Goal: Transaction & Acquisition: Purchase product/service

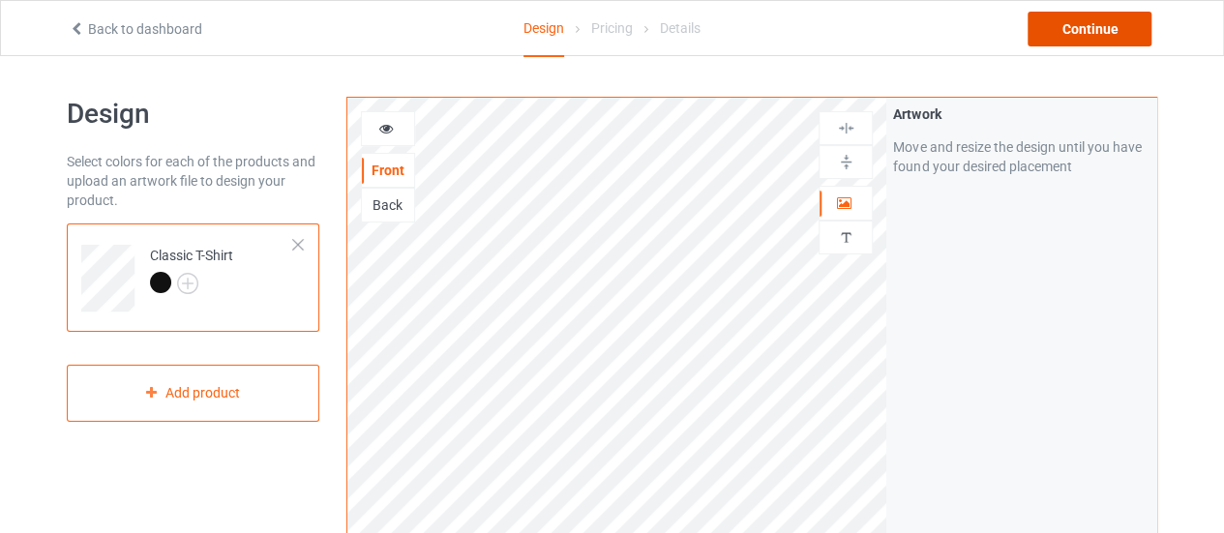
click at [1095, 34] on div "Continue" at bounding box center [1090, 29] width 124 height 35
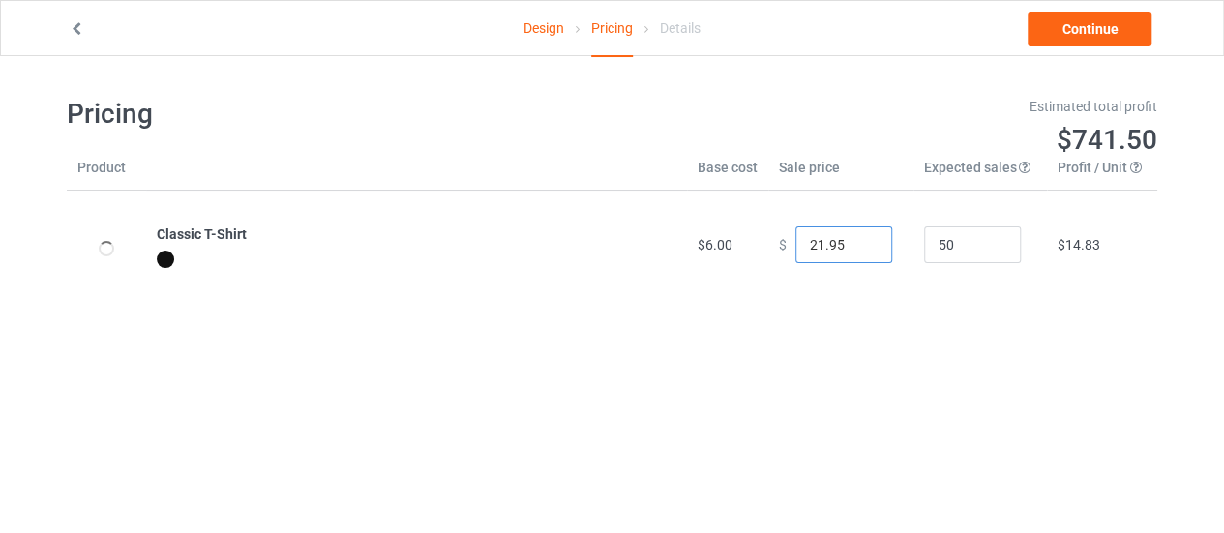
click at [857, 251] on input "21.95" at bounding box center [844, 244] width 97 height 37
type input "20.95"
click at [857, 251] on input "20.95" at bounding box center [844, 244] width 97 height 37
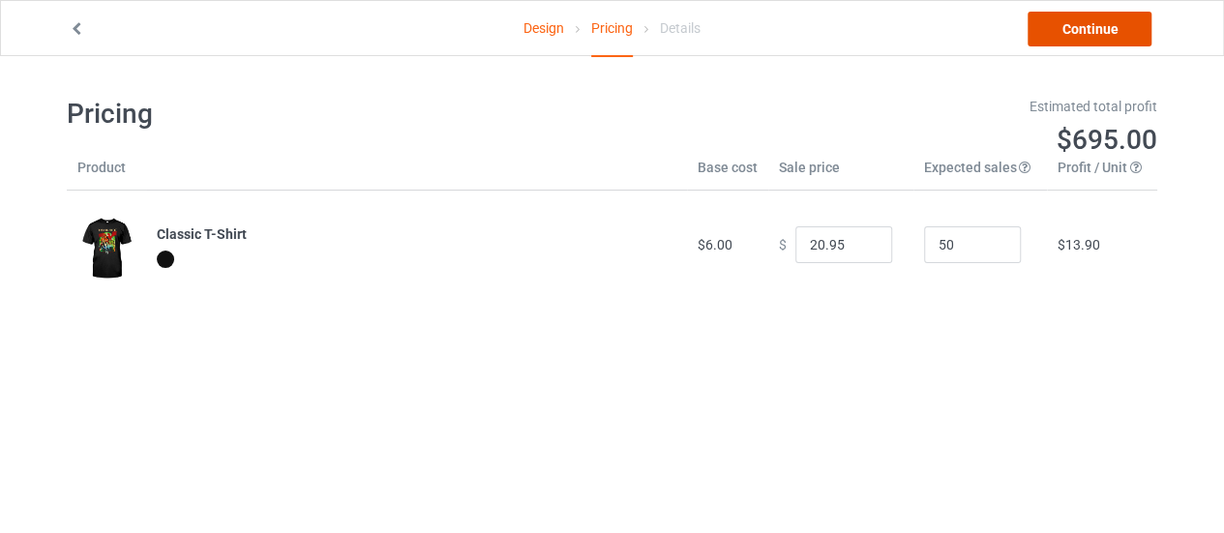
click at [1072, 32] on link "Continue" at bounding box center [1090, 29] width 124 height 35
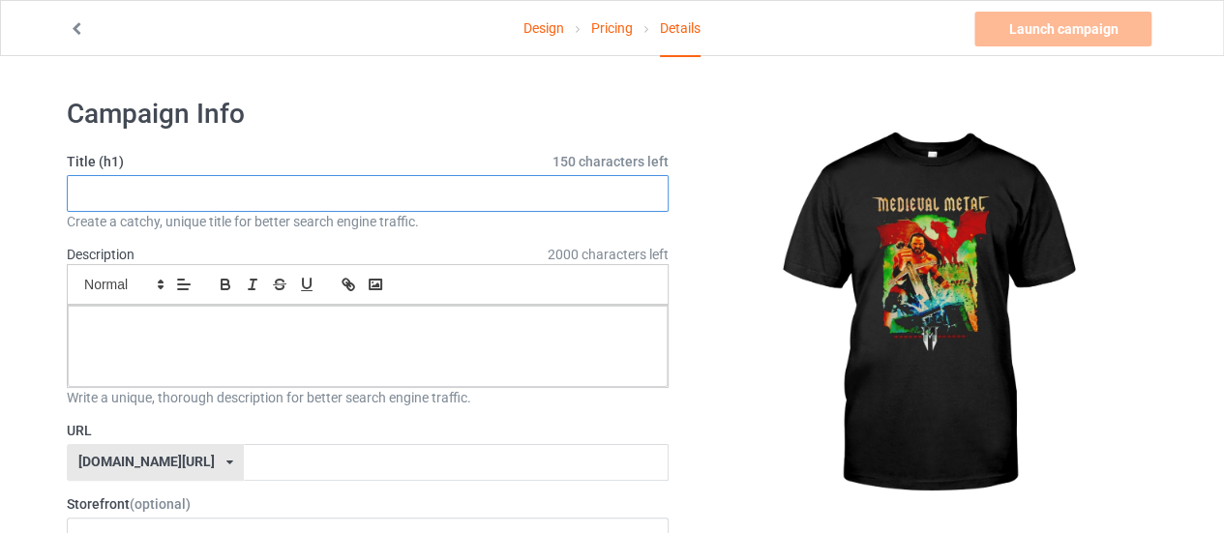
click at [521, 182] on input "text" at bounding box center [368, 193] width 602 height 37
paste input "Medieval Metal T-Shirt"
type input "Medieval Metal T-Shirt"
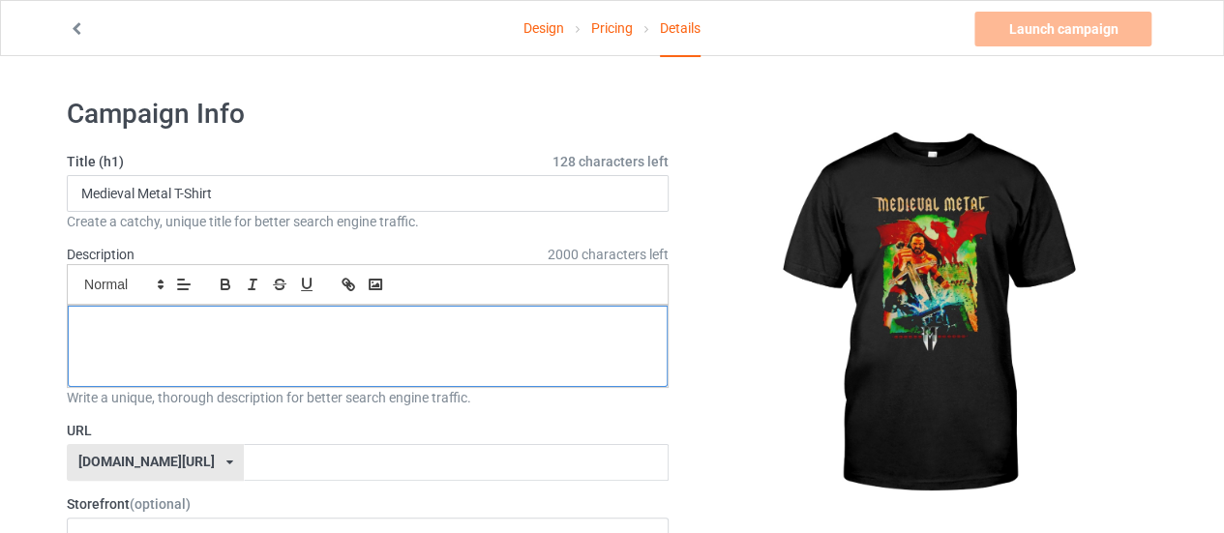
click at [188, 321] on p at bounding box center [367, 327] width 569 height 18
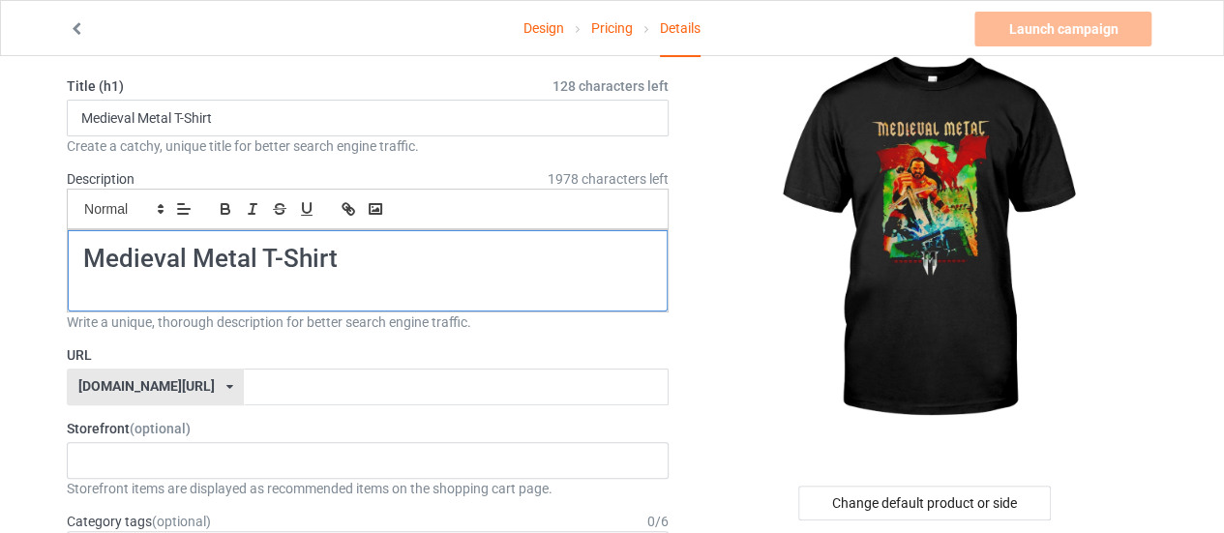
scroll to position [194, 0]
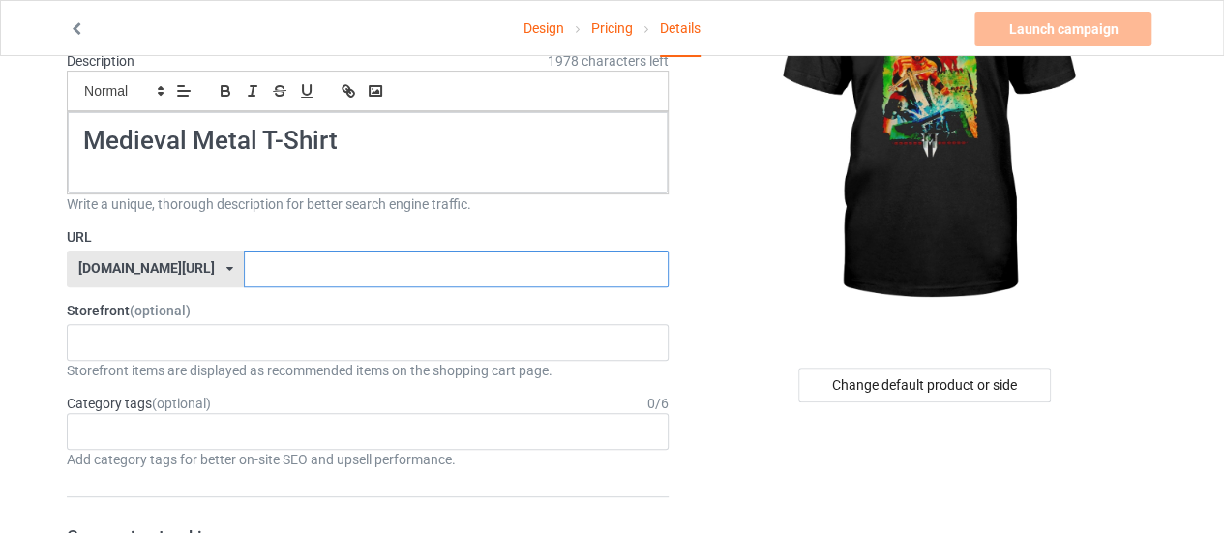
click at [244, 268] on input "text" at bounding box center [456, 269] width 424 height 37
paste input "Medieval Metal T-Shirt"
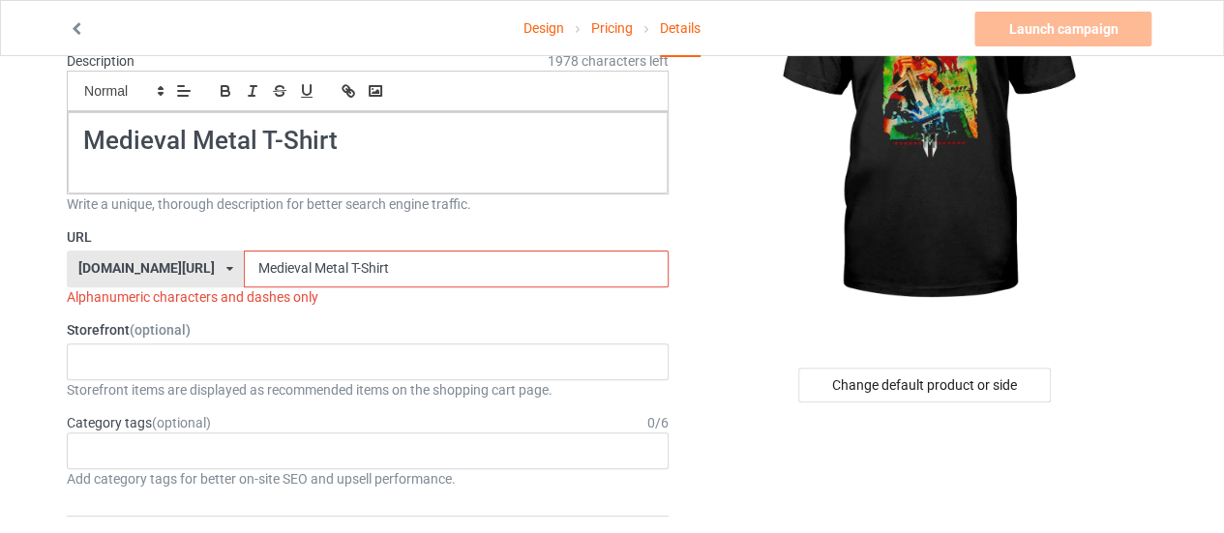
click at [306, 268] on input "Medieval Metal T-Shirt" at bounding box center [456, 269] width 424 height 37
click at [262, 266] on input "Medieval MetalShirt" at bounding box center [456, 269] width 424 height 37
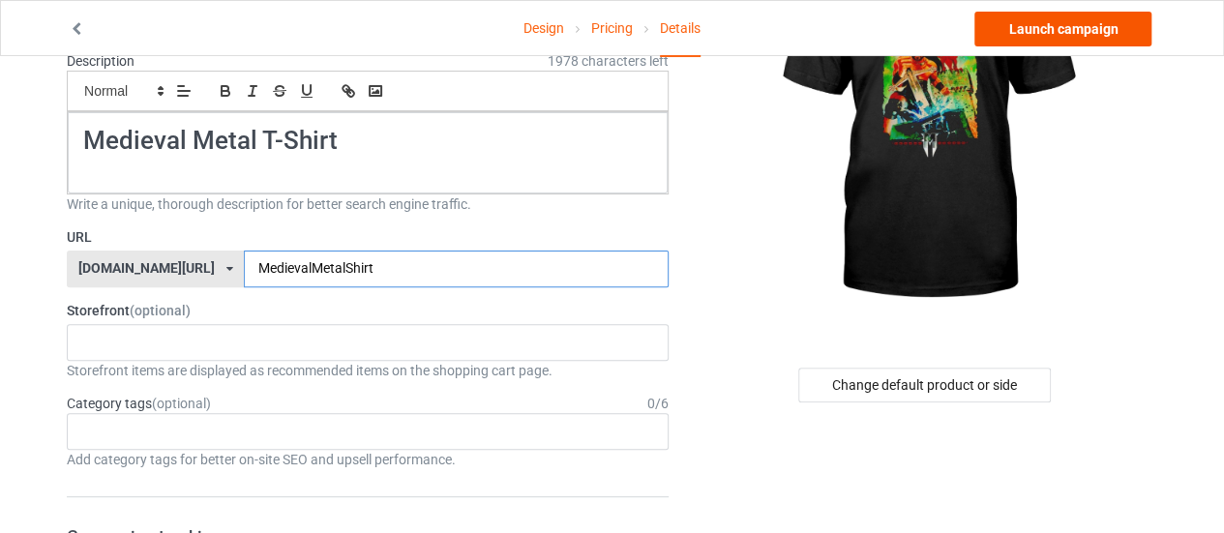
type input "MedievalMetalShirt"
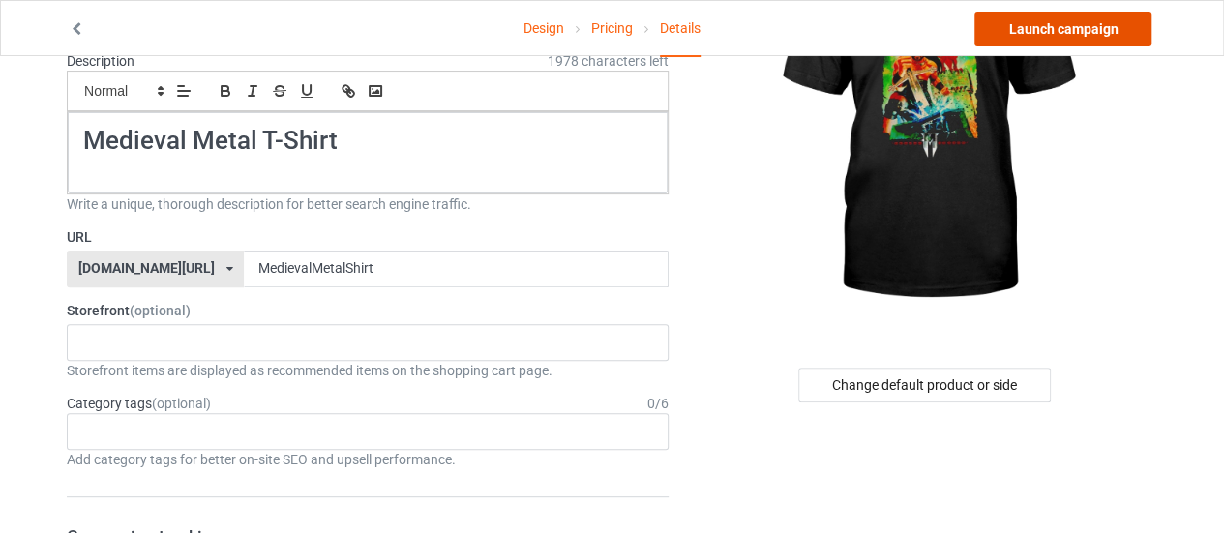
click at [1068, 22] on link "Launch campaign" at bounding box center [1063, 29] width 177 height 35
